Goal: Information Seeking & Learning: Learn about a topic

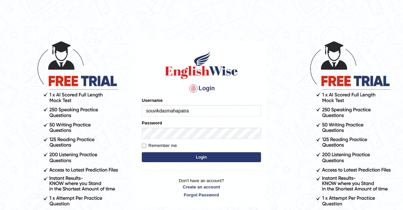
type input "souvikdasmahapatra"
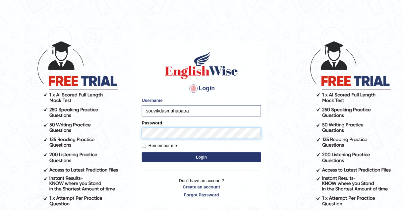
click at [142, 152] on button "Login" at bounding box center [201, 157] width 119 height 10
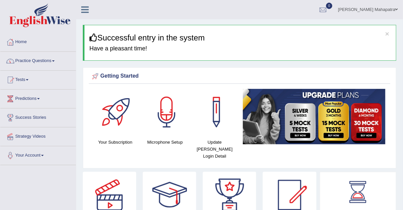
click at [19, 40] on link "Home" at bounding box center [37, 41] width 75 height 17
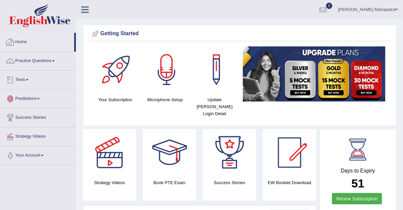
click at [27, 80] on link "Tests" at bounding box center [37, 79] width 75 height 17
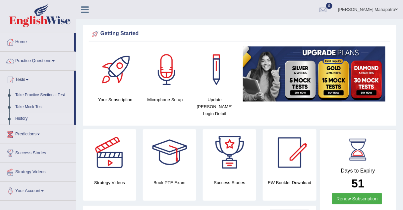
click at [22, 119] on link "History" at bounding box center [43, 119] width 62 height 12
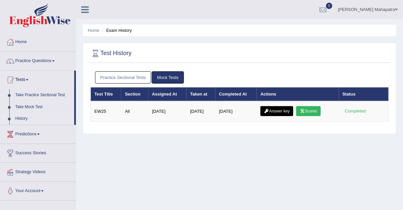
click at [280, 110] on link "Answer key" at bounding box center [276, 111] width 33 height 10
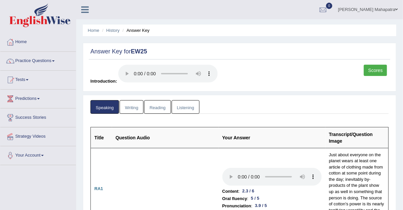
click at [131, 106] on link "Writing" at bounding box center [131, 107] width 24 height 14
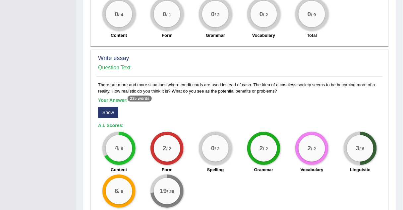
scroll to position [484, 0]
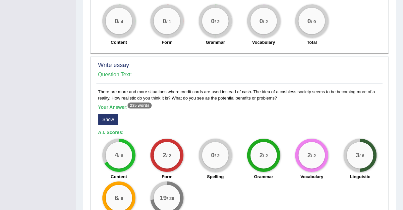
click at [112, 117] on button "Show" at bounding box center [108, 119] width 20 height 11
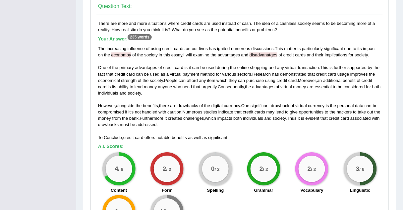
scroll to position [552, 0]
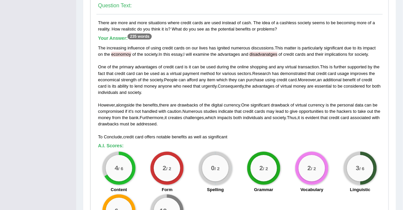
click at [316, 58] on div "The increasing influence of using credit cards on our lives has ignited numerou…" at bounding box center [239, 92] width 283 height 95
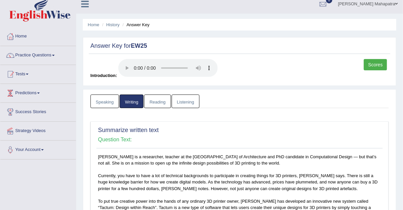
scroll to position [0, 0]
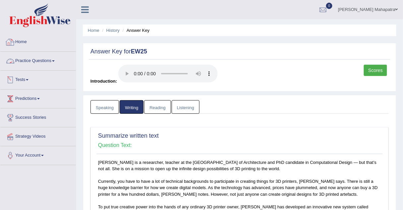
click at [21, 39] on link "Home" at bounding box center [37, 41] width 75 height 17
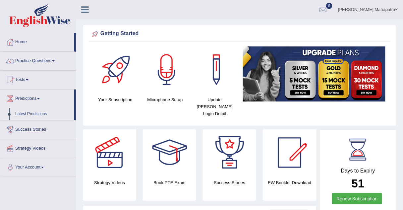
click at [39, 114] on link "Latest Predictions" at bounding box center [43, 114] width 62 height 12
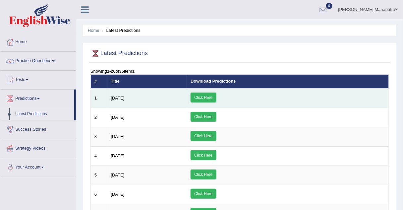
click at [216, 95] on link "Click Here" at bounding box center [202, 97] width 25 height 10
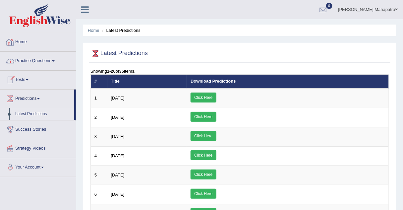
click at [20, 41] on link "Home" at bounding box center [37, 41] width 75 height 17
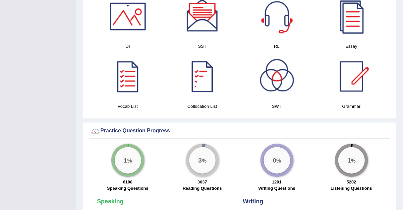
scroll to position [318, 0]
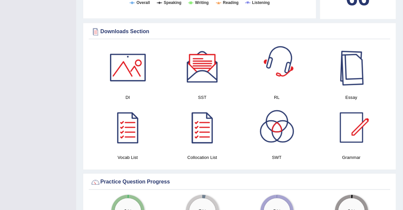
click at [360, 59] on div at bounding box center [351, 67] width 46 height 46
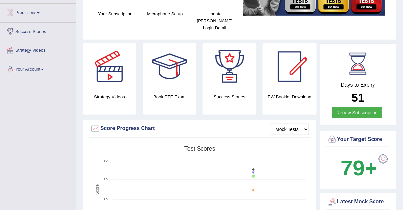
scroll to position [0, 0]
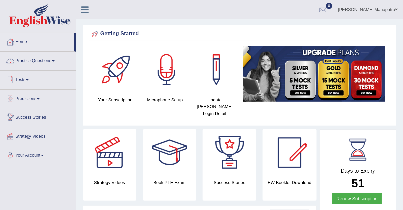
click at [44, 62] on link "Practice Questions" at bounding box center [37, 60] width 75 height 17
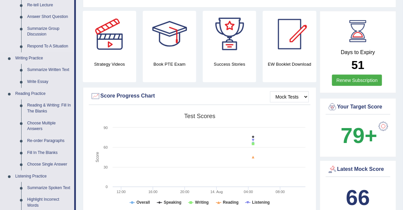
scroll to position [106, 0]
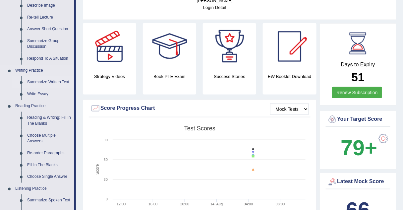
click at [41, 84] on link "Summarize Written Text" at bounding box center [49, 82] width 50 height 12
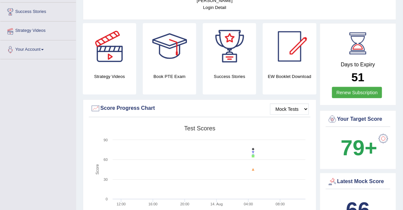
scroll to position [116, 0]
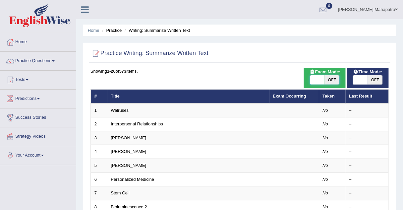
click at [317, 79] on span at bounding box center [317, 79] width 15 height 9
checkbox input "true"
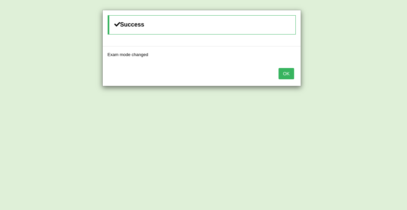
click at [363, 79] on div "Success Exam mode changed OK" at bounding box center [203, 105] width 407 height 210
click at [283, 79] on div "OK" at bounding box center [202, 74] width 198 height 23
click at [285, 70] on button "OK" at bounding box center [285, 73] width 15 height 11
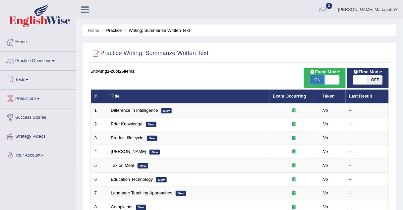
click at [357, 80] on span at bounding box center [360, 79] width 15 height 9
checkbox input "true"
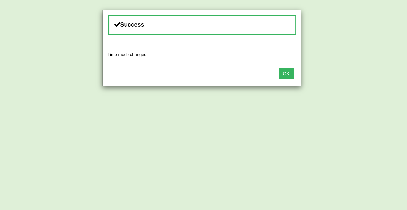
click at [288, 68] on button "OK" at bounding box center [285, 73] width 15 height 11
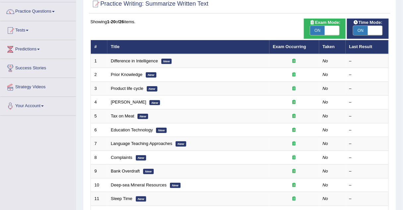
scroll to position [53, 0]
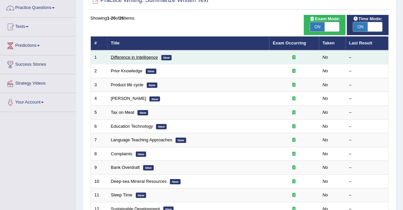
click at [141, 57] on link "Difference in Intelligence" at bounding box center [134, 57] width 47 height 5
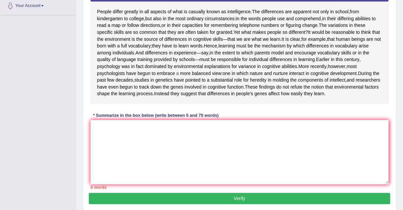
scroll to position [159, 0]
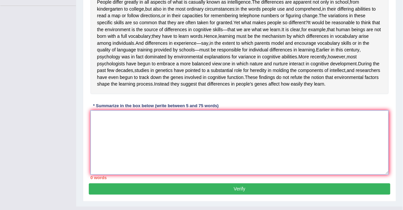
click at [175, 147] on textarea at bounding box center [239, 142] width 298 height 64
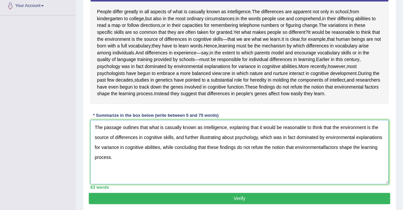
scroll to position [166, 0]
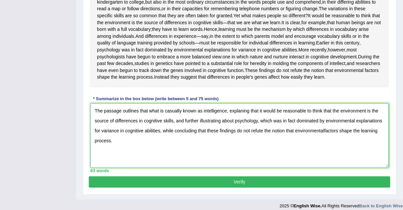
click at [323, 150] on textarea "The passage outlines that what is casually known as intelligence, explaning tha…" at bounding box center [239, 135] width 298 height 64
click at [240, 129] on textarea "The passage outlines that what is casually known as intelligence, explaning tha…" at bounding box center [239, 135] width 298 height 64
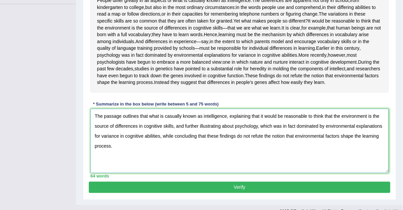
scroll to position [191, 0]
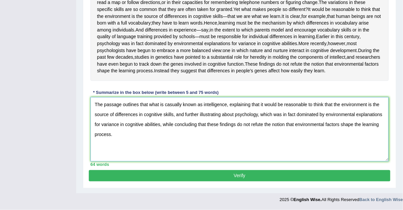
type textarea "The passage outlines that what is casually known as intelligence, explaining th…"
click at [236, 173] on button "Verify" at bounding box center [239, 175] width 301 height 11
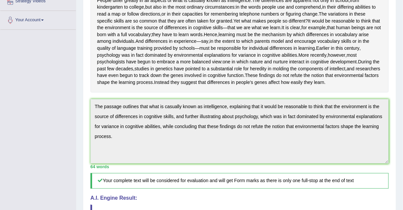
scroll to position [143, 0]
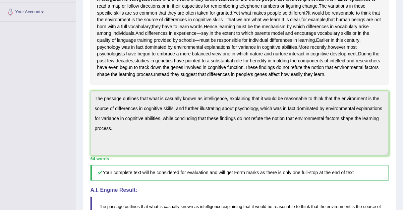
click at [84, 123] on div "Practice Writing: Summarize Written Text 1 Difference in Intelligence Instructi…" at bounding box center [239, 123] width 313 height 420
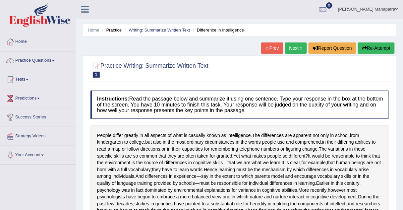
scroll to position [0, 0]
click at [375, 49] on button "Re-Attempt" at bounding box center [375, 48] width 37 height 11
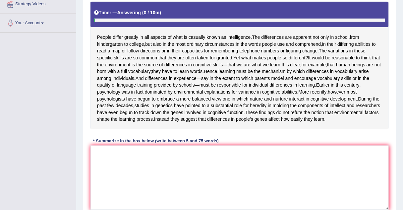
scroll to position [132, 0]
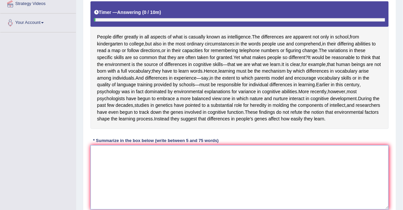
click at [175, 169] on textarea at bounding box center [239, 177] width 298 height 64
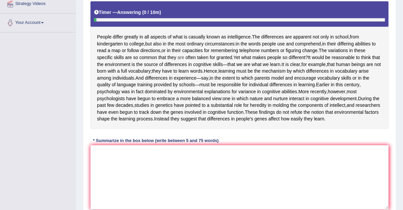
drag, startPoint x: 95, startPoint y: 35, endPoint x: 183, endPoint y: 53, distance: 89.6
click at [171, 44] on div "People differ greatly in all aspects of what is casually known as intelligence …" at bounding box center [239, 64] width 298 height 127
click at [131, 35] on span "greatly" at bounding box center [131, 36] width 14 height 7
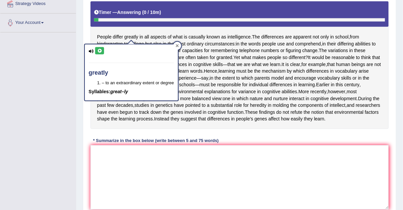
click at [175, 46] on div at bounding box center [177, 46] width 8 height 8
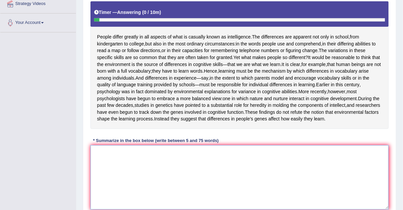
click at [148, 173] on textarea at bounding box center [239, 177] width 298 height 64
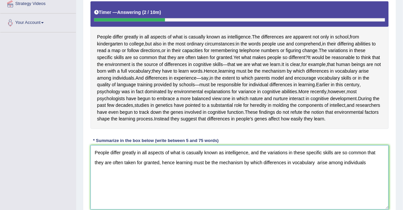
click at [317, 182] on textarea "People differ greatly in all aspects of what is casually known as intelligence,…" at bounding box center [239, 177] width 298 height 64
click at [367, 183] on textarea "People differ greatly in all aspects of what is casually known as intelligence,…" at bounding box center [239, 177] width 298 height 64
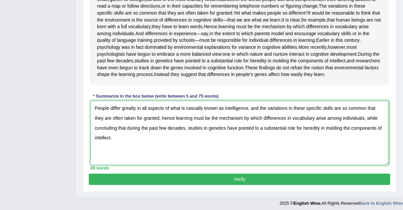
scroll to position [176, 0]
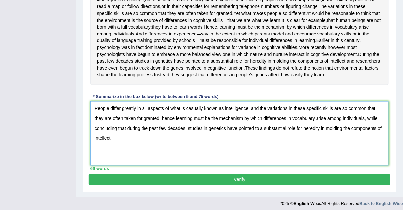
type textarea "People differ greatly in all aspects of what is casually known as intelligence,…"
click at [302, 185] on button "Verify" at bounding box center [239, 179] width 301 height 11
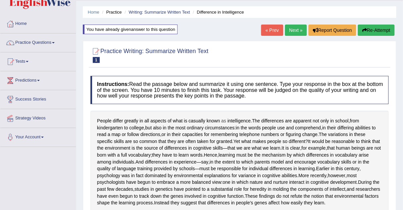
scroll to position [0, 0]
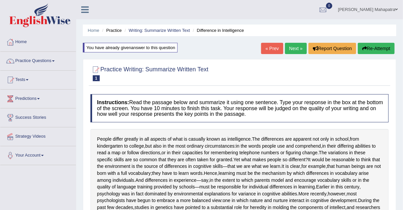
click at [381, 49] on button "Re-Attempt" at bounding box center [375, 48] width 37 height 11
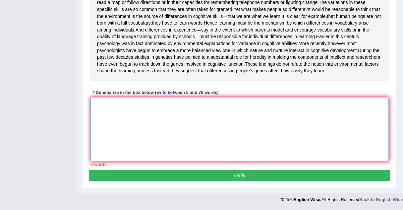
click at [161, 111] on textarea at bounding box center [239, 129] width 298 height 64
paste textarea "The passage outlines that what is casually known as intelligence, explaining th…"
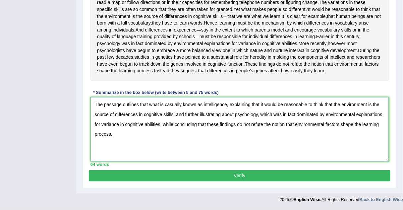
scroll to position [199, 0]
type textarea "The passage outlines that what is casually known as intelligence, explaining th…"
click at [235, 174] on button "Verify" at bounding box center [239, 175] width 301 height 11
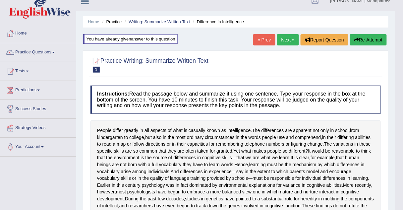
scroll to position [0, 0]
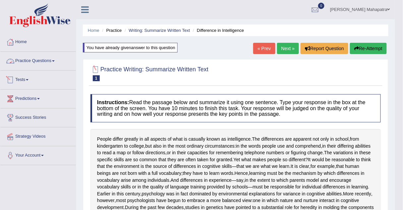
click at [34, 65] on link "Practice Questions" at bounding box center [37, 60] width 75 height 17
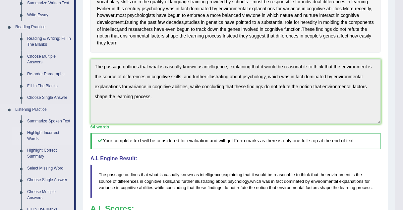
scroll to position [159, 0]
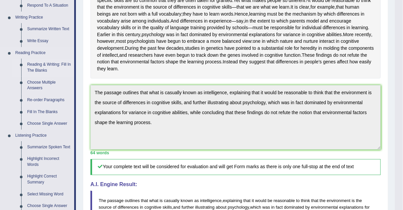
click at [45, 64] on link "Reading & Writing: Fill In The Blanks" at bounding box center [49, 68] width 50 height 18
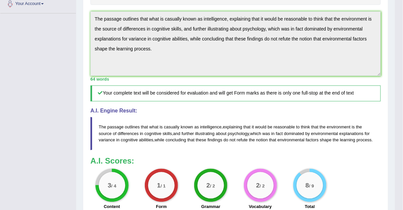
scroll to position [272, 0]
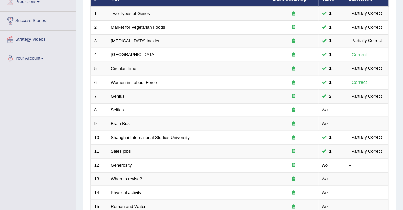
scroll to position [106, 0]
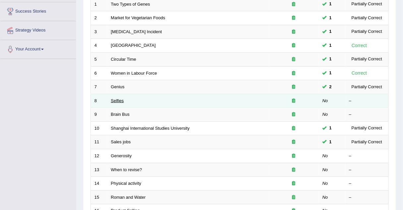
click at [119, 99] on link "Selfies" at bounding box center [117, 100] width 13 height 5
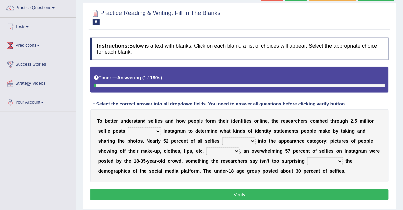
scroll to position [79, 0]
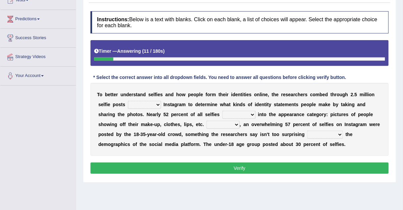
click at [150, 102] on select "of in above on" at bounding box center [144, 105] width 33 height 8
select select "on"
click at [128, 101] on select "of in above on" at bounding box center [144, 105] width 33 height 8
click at [245, 114] on select "fall fallen fell falls" at bounding box center [238, 115] width 33 height 8
select select "fall"
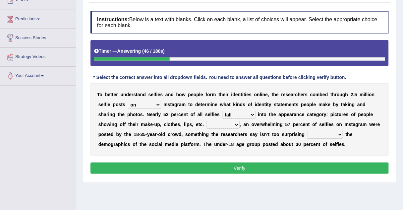
click at [222, 111] on select "fall fallen fell falls" at bounding box center [238, 115] width 33 height 8
click at [229, 123] on select "Along with Although Overall However" at bounding box center [222, 124] width 33 height 8
click at [263, 154] on div "T o b e t t e r u n d e r s t a n d s e l f i e s a n d h o w p e o p l e f o r…" at bounding box center [239, 119] width 298 height 73
click at [319, 131] on select "consider considered considering to consider" at bounding box center [325, 134] width 36 height 8
select select "considering"
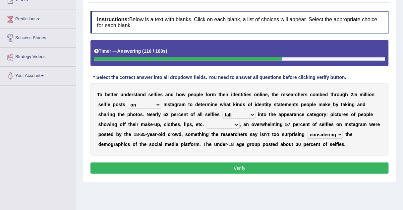
click at [307, 130] on select "consider considered considering to consider" at bounding box center [325, 134] width 36 height 8
click at [222, 124] on select "Along with Although Overall However" at bounding box center [222, 124] width 33 height 8
click at [289, 149] on div "T o b e t t e r u n d e r s t a n d s e l f i e s a n d h o w p e o p l e f o r…" at bounding box center [239, 119] width 298 height 73
click at [228, 122] on select "Along with Although Overall However" at bounding box center [222, 124] width 33 height 8
select select "Although"
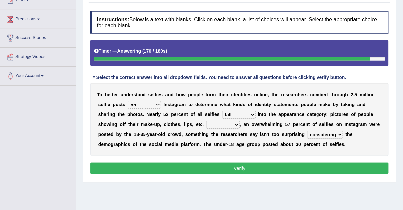
click at [206, 120] on select "Along with Although Overall However" at bounding box center [222, 124] width 33 height 8
click at [249, 167] on button "Verify" at bounding box center [239, 167] width 298 height 11
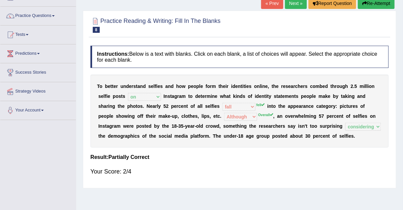
scroll to position [0, 0]
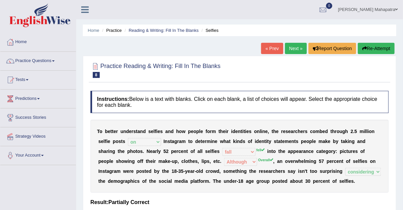
click at [382, 49] on button "Re-Attempt" at bounding box center [375, 48] width 37 height 11
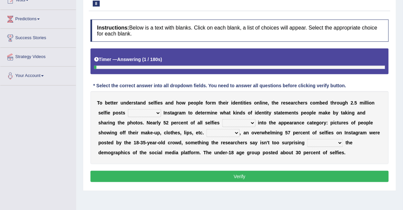
click at [143, 111] on select "of in above on" at bounding box center [144, 113] width 33 height 8
select select "on"
click at [128, 109] on select "of in above on" at bounding box center [144, 113] width 33 height 8
click at [235, 119] on select "fall fallen fell falls" at bounding box center [238, 123] width 33 height 8
select select "fell"
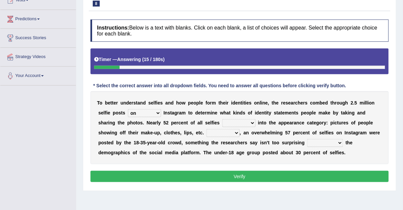
click at [222, 119] on select "fall fallen fell falls" at bounding box center [238, 123] width 33 height 8
click at [229, 130] on select "Along with Although Overall However" at bounding box center [222, 133] width 33 height 8
select select "Overall"
click at [206, 129] on select "Along with Although Overall However" at bounding box center [222, 133] width 33 height 8
click at [327, 142] on select "consider considered considering to consider" at bounding box center [325, 143] width 36 height 8
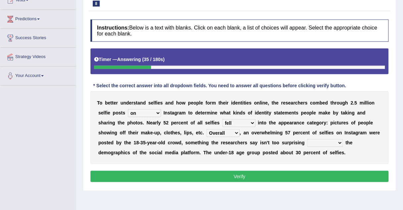
select select "considering"
click at [307, 139] on select "consider considered considering to consider" at bounding box center [325, 143] width 36 height 8
click at [216, 169] on div "Instructions: Below is a text with blanks. Click on each blank, a list of choic…" at bounding box center [239, 101] width 301 height 171
click at [217, 172] on button "Verify" at bounding box center [239, 175] width 298 height 11
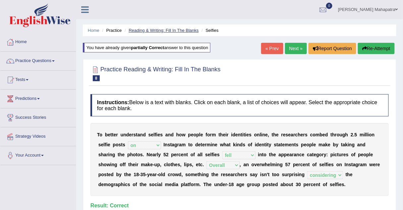
click at [158, 29] on link "Reading & Writing: Fill In The Blanks" at bounding box center [163, 30] width 70 height 5
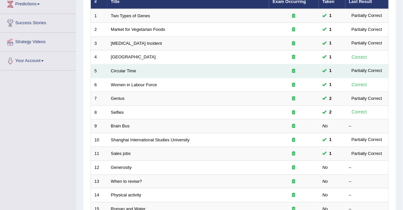
scroll to position [106, 0]
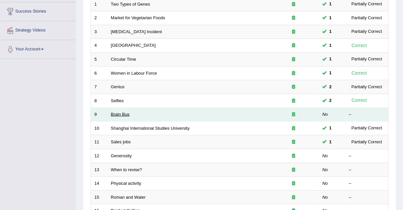
click at [124, 113] on link "Brain Bus" at bounding box center [120, 114] width 19 height 5
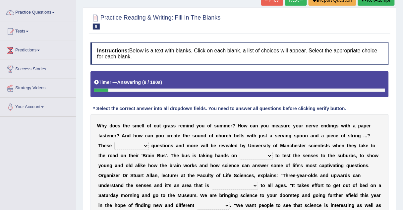
scroll to position [79, 0]
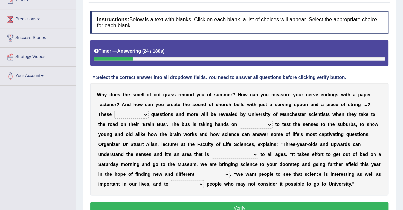
click at [133, 113] on select "fascinating unattended gratuitous underlying" at bounding box center [131, 115] width 34 height 8
select select "unattended"
click at [114, 111] on select "fascinating unattended gratuitous underlying" at bounding box center [131, 115] width 34 height 8
click at [255, 123] on select "activities mages facets revenues" at bounding box center [255, 124] width 33 height 8
select select "activities"
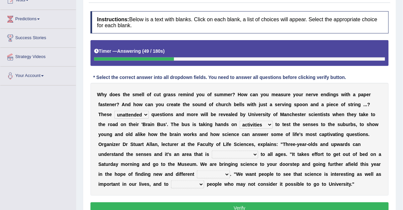
click at [239, 120] on select "activities mages facets revenues" at bounding box center [255, 124] width 33 height 8
click at [238, 153] on select "misleading disproportionate intriguing proximal" at bounding box center [235, 154] width 46 height 8
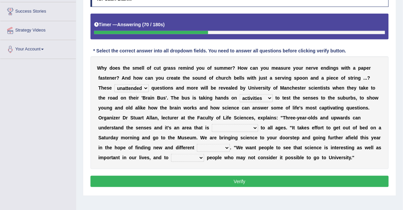
click at [238, 129] on select "misleading disproportionate intriguing proximal" at bounding box center [235, 128] width 46 height 8
select select "misleading"
click at [212, 124] on select "misleading disproportionate intriguing proximal" at bounding box center [235, 128] width 46 height 8
click at [211, 146] on select "groups mobs auditors audiences" at bounding box center [213, 148] width 33 height 8
select select "audiences"
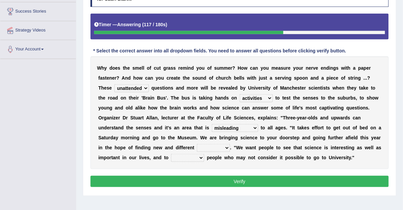
click at [197, 144] on select "groups mobs auditors audiences" at bounding box center [213, 148] width 33 height 8
click at [185, 156] on select "force plead credit encourage" at bounding box center [187, 158] width 33 height 8
select select "encourage"
click at [171, 154] on select "force plead credit encourage" at bounding box center [187, 158] width 33 height 8
click at [226, 181] on button "Verify" at bounding box center [239, 180] width 298 height 11
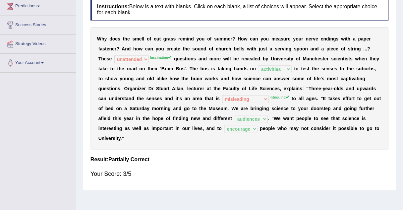
scroll to position [79, 0]
